Goal: Find specific page/section: Find specific page/section

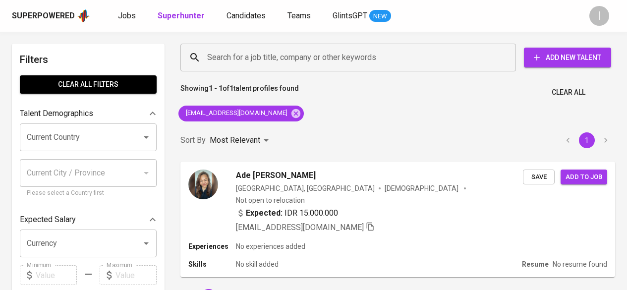
click at [291, 112] on icon at bounding box center [295, 113] width 9 height 9
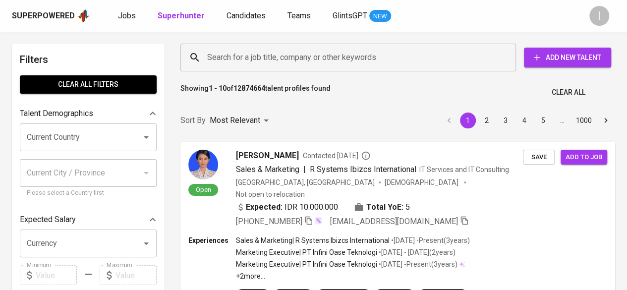
click at [250, 54] on input "Search for a job title, company or other keywords" at bounding box center [351, 57] width 292 height 19
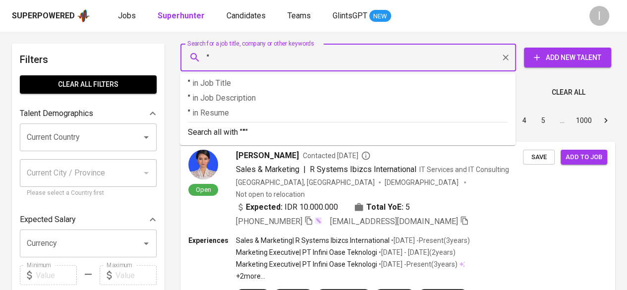
paste input "[PERSON_NAME]"
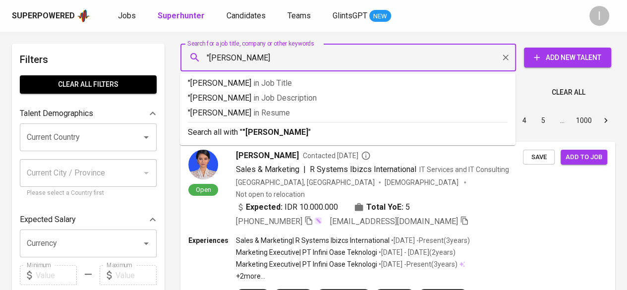
type input ""[PERSON_NAME]""
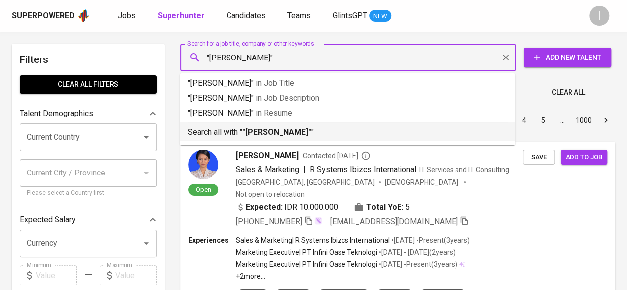
click at [292, 130] on b ""[PERSON_NAME]"" at bounding box center [276, 131] width 69 height 9
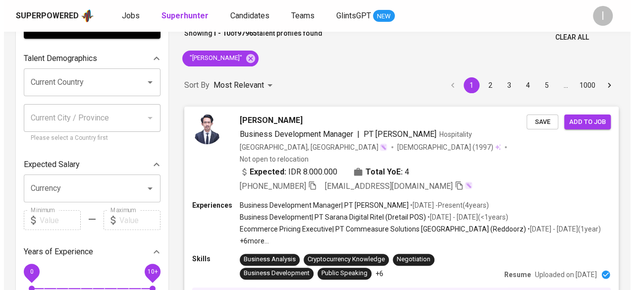
scroll to position [58, 0]
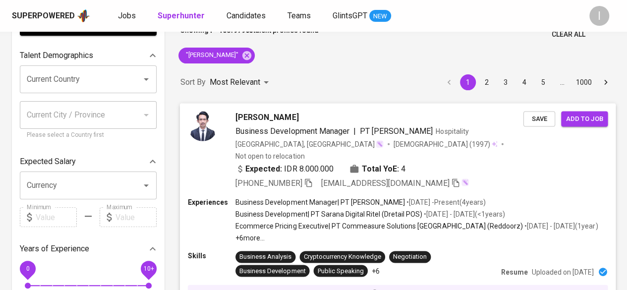
click at [380, 221] on p "Ecommerce Pricing Executive | PT Commeasure Solutions [GEOGRAPHIC_DATA] (Reddoo…" at bounding box center [378, 226] width 287 height 10
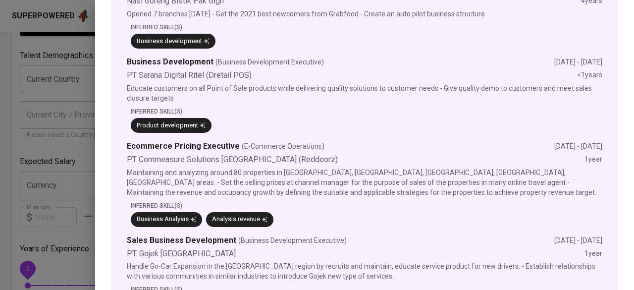
scroll to position [905, 0]
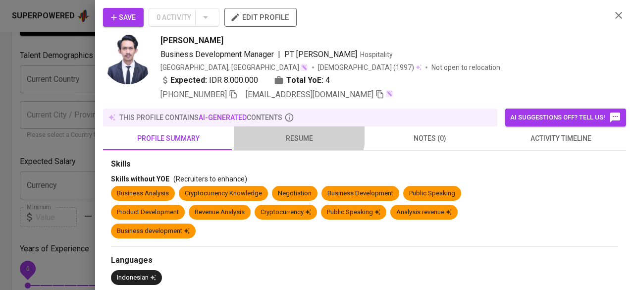
click at [291, 132] on span "resume" at bounding box center [299, 138] width 119 height 12
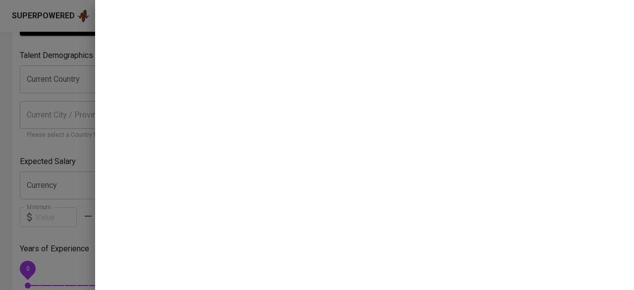
scroll to position [238, 0]
